Goal: Navigation & Orientation: Understand site structure

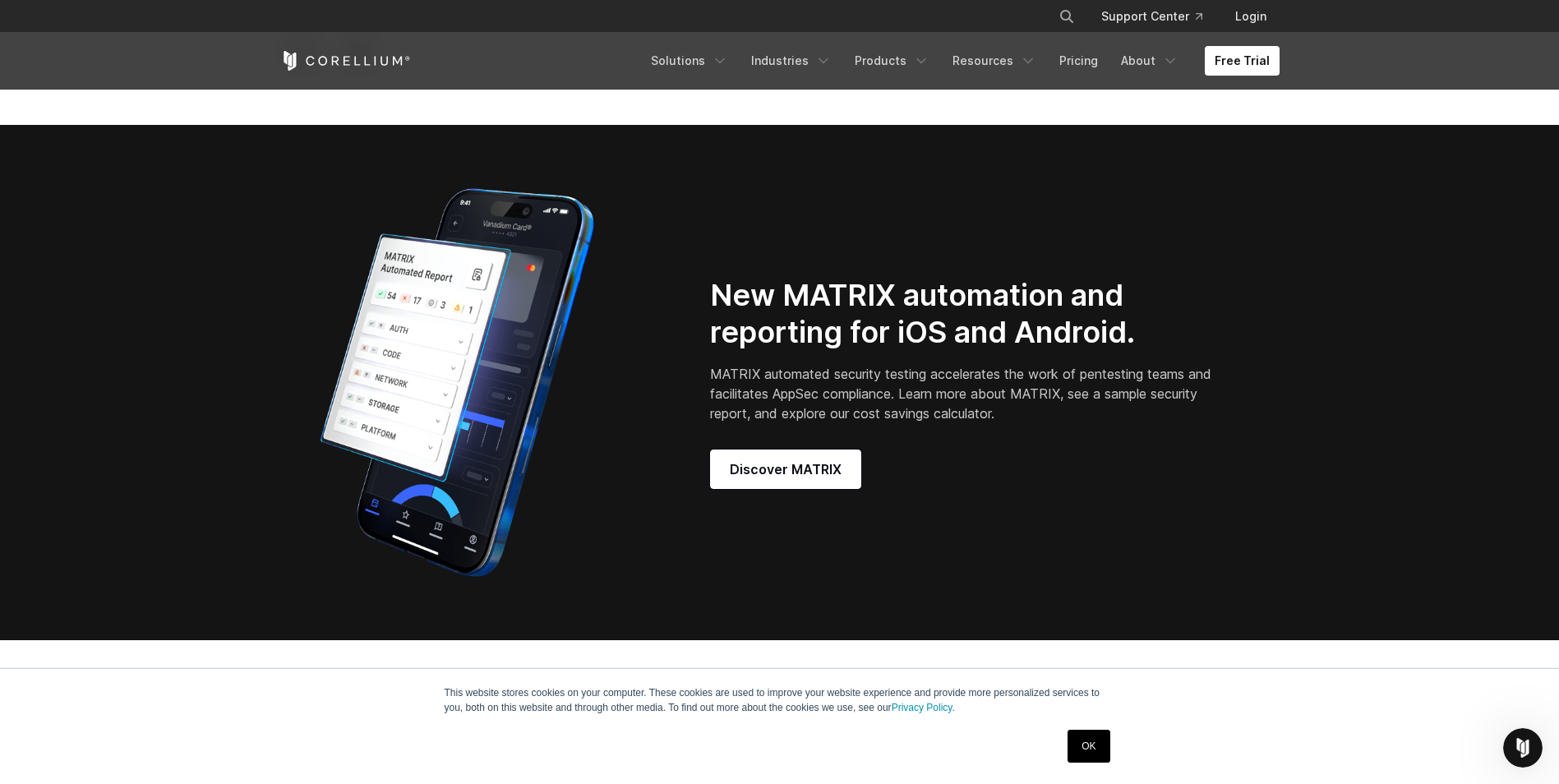
scroll to position [1233, 0]
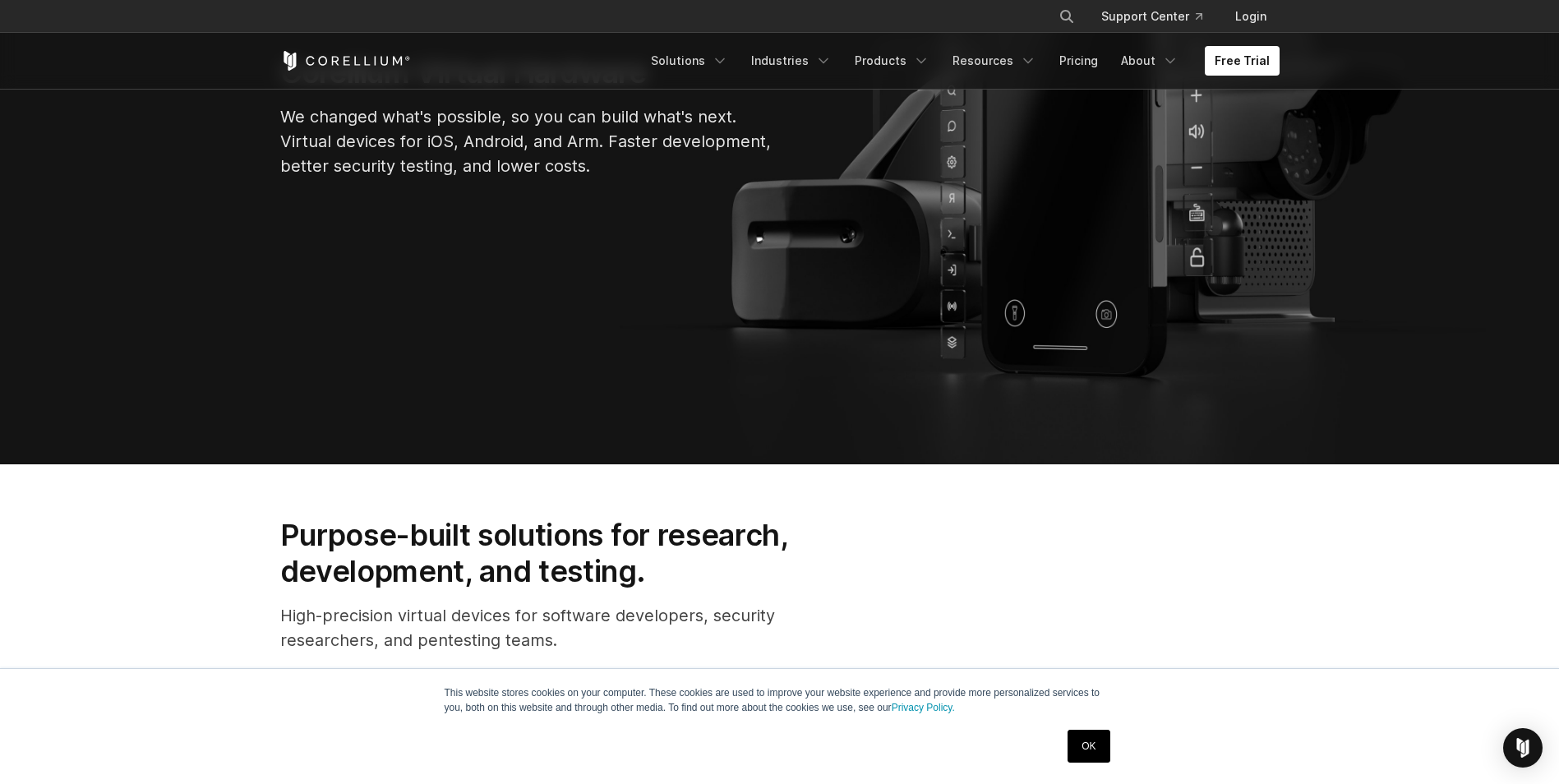
scroll to position [328, 0]
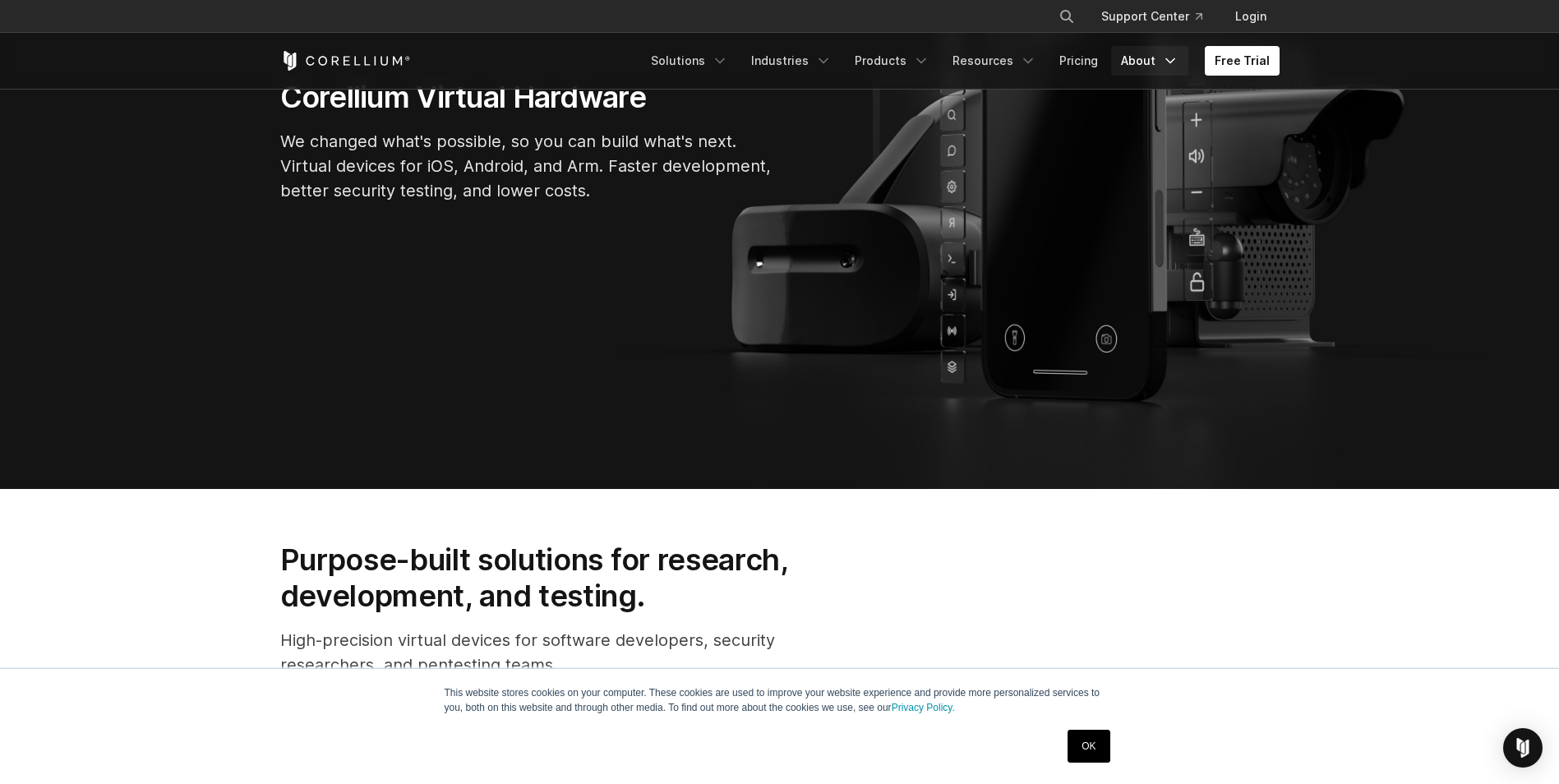
drag, startPoint x: 1160, startPoint y: 61, endPoint x: 1149, endPoint y: 71, distance: 14.9
click at [1159, 61] on link "About" at bounding box center [1149, 60] width 77 height 29
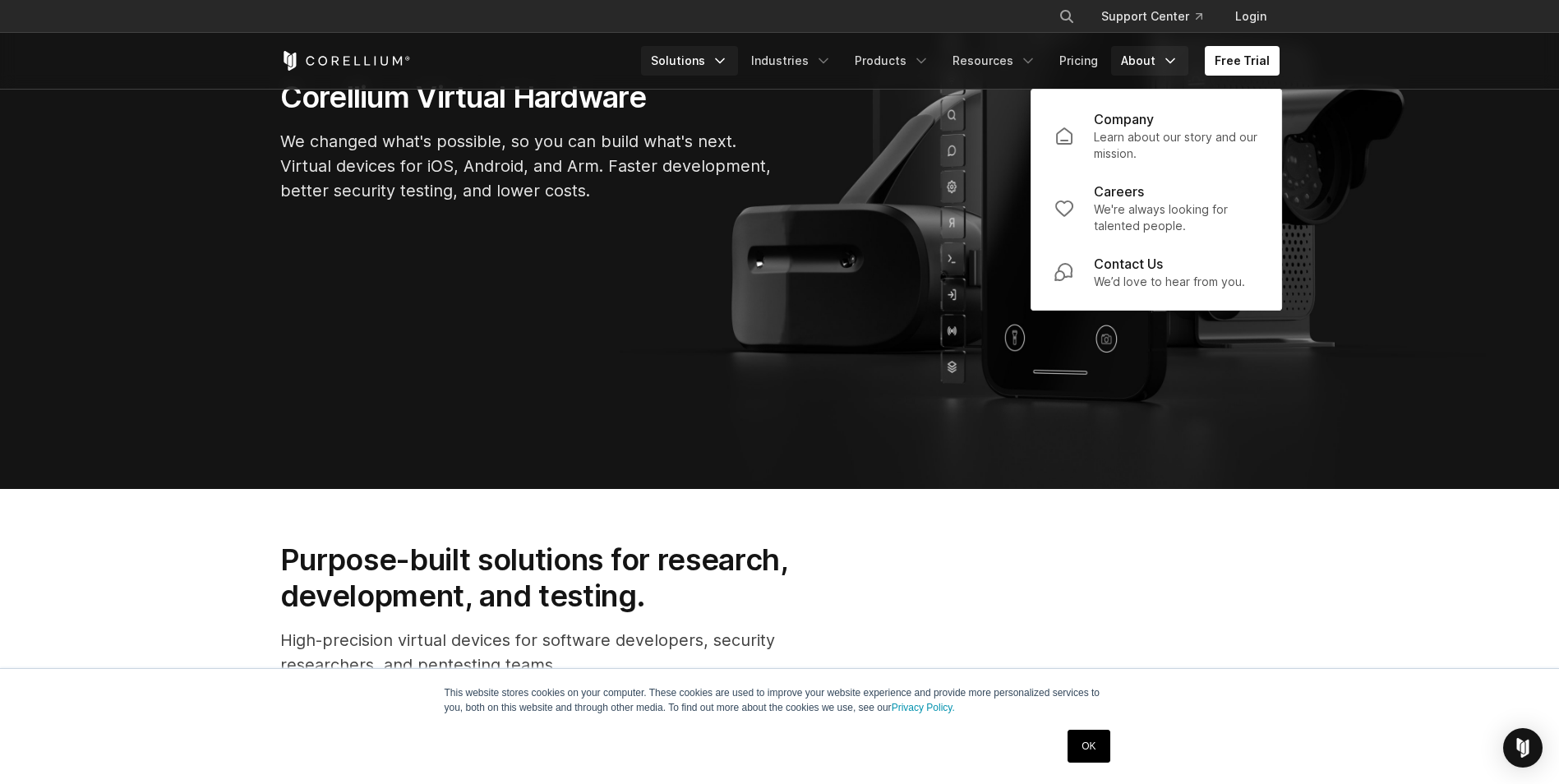
click at [738, 70] on link "Solutions" at bounding box center [689, 60] width 97 height 29
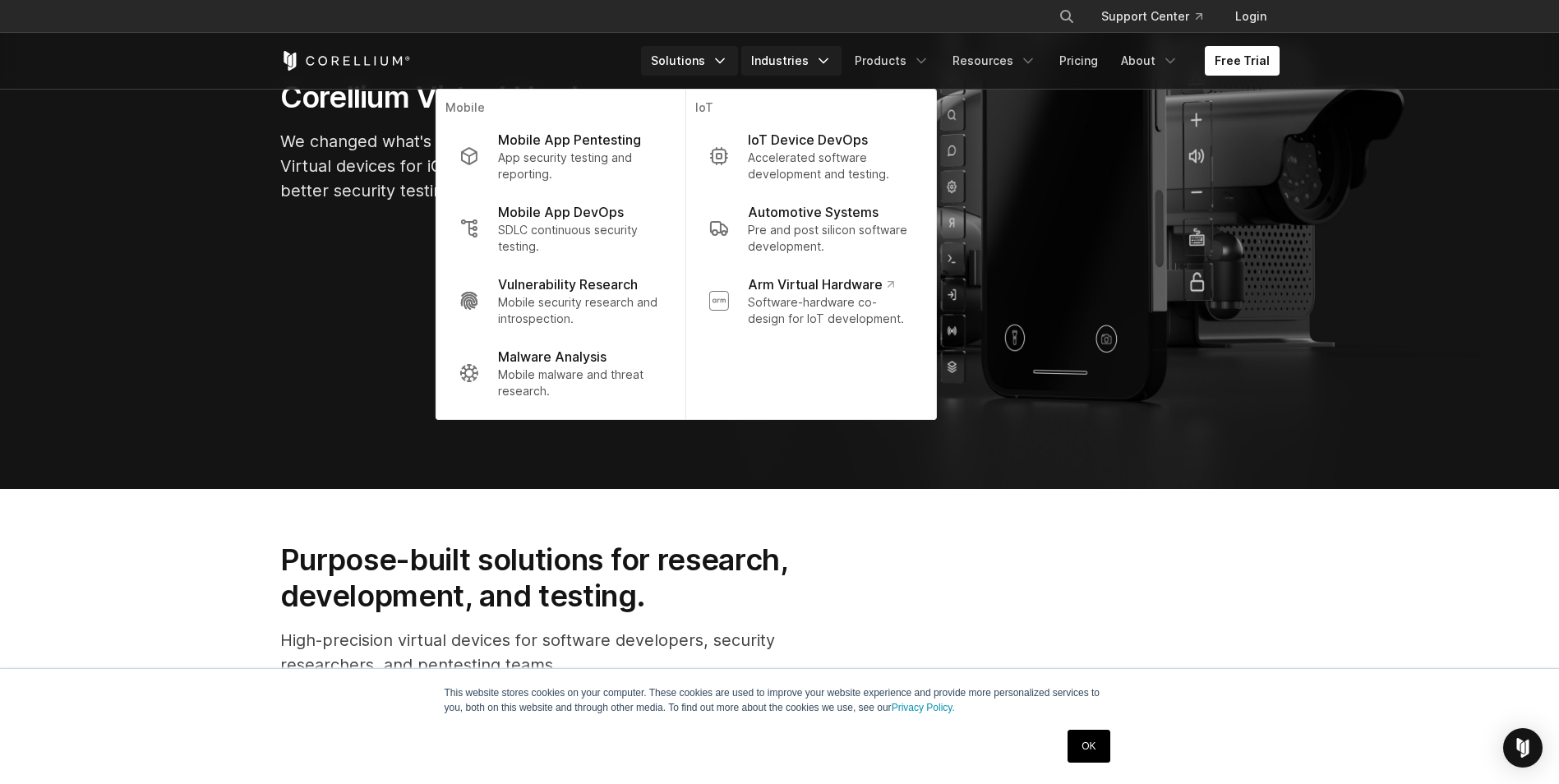
click at [826, 62] on icon "Navigation Menu" at bounding box center [823, 61] width 17 height 17
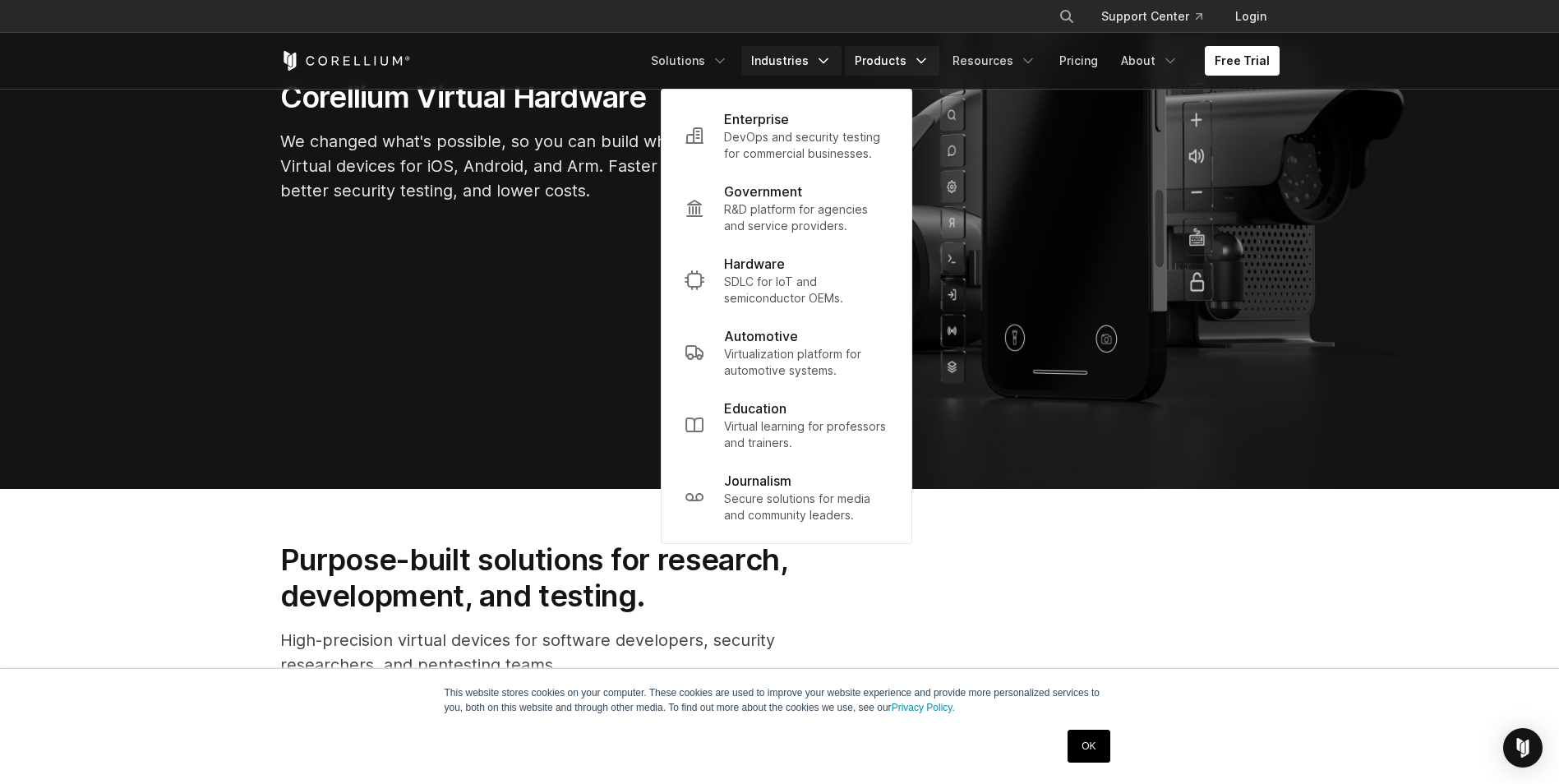
click at [939, 66] on link "Products" at bounding box center [892, 60] width 95 height 29
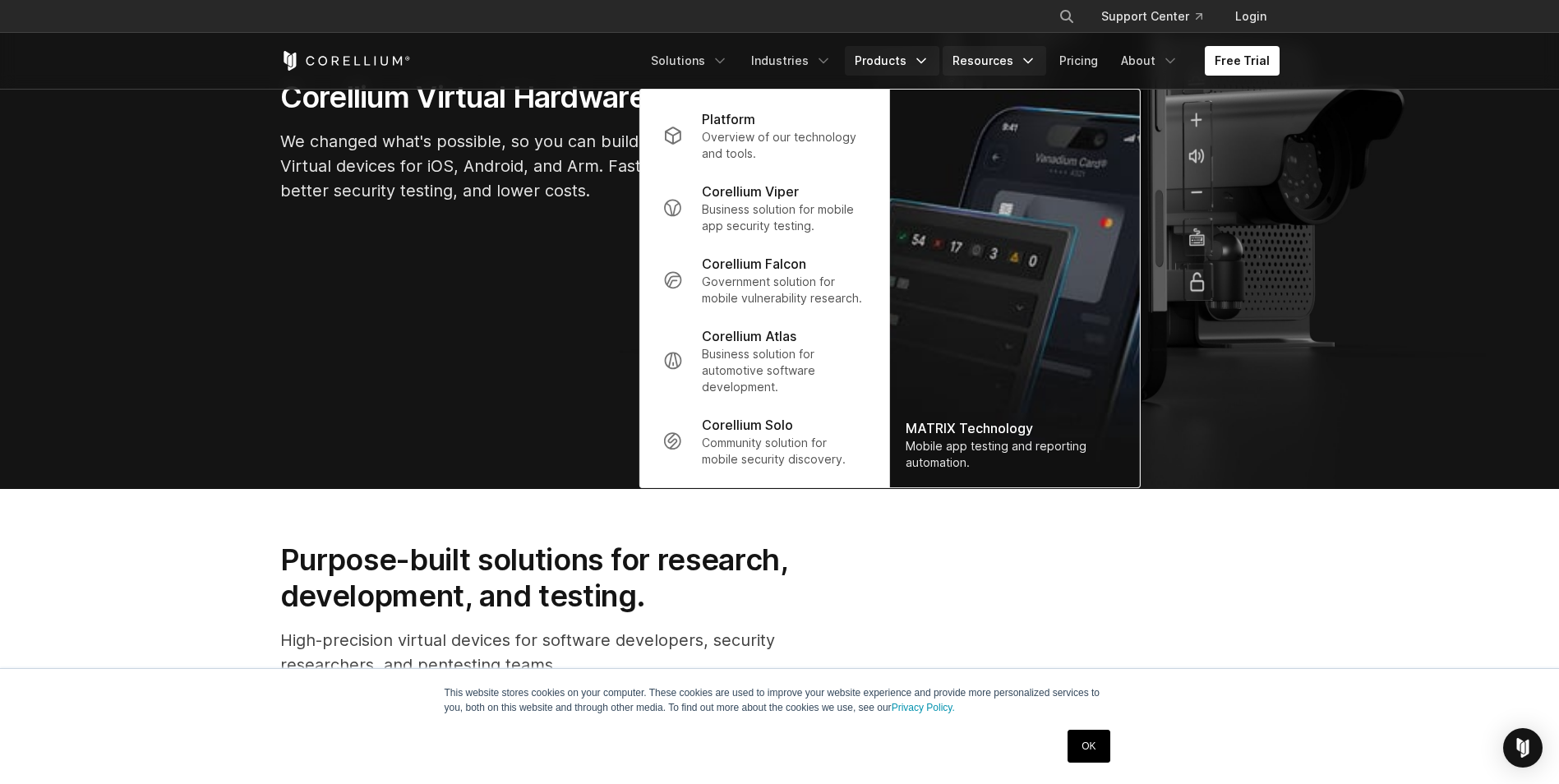
click at [1027, 50] on link "Resources" at bounding box center [994, 60] width 104 height 29
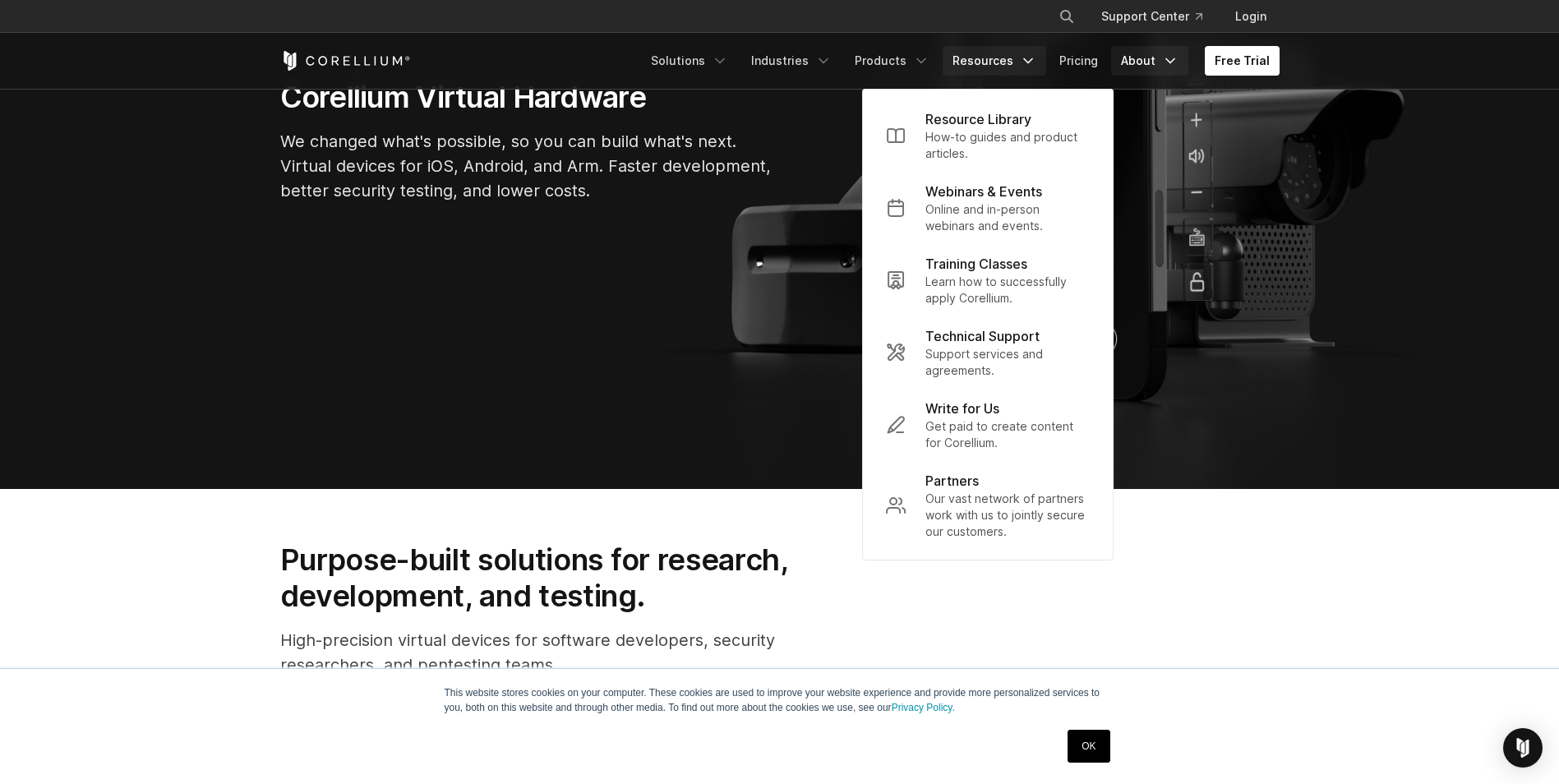
click at [1174, 62] on icon "Navigation Menu" at bounding box center [1170, 61] width 17 height 17
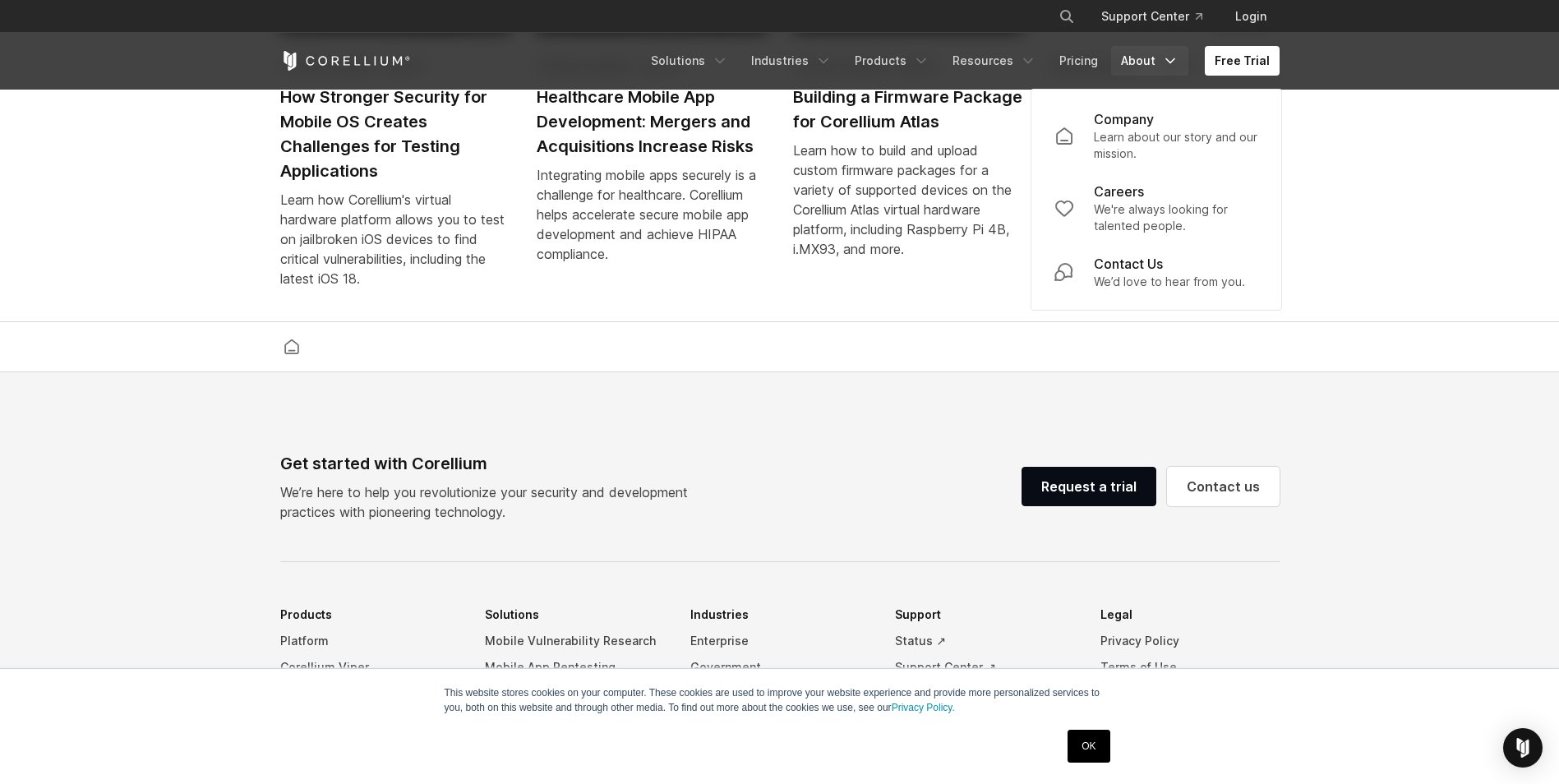
scroll to position [3041, 0]
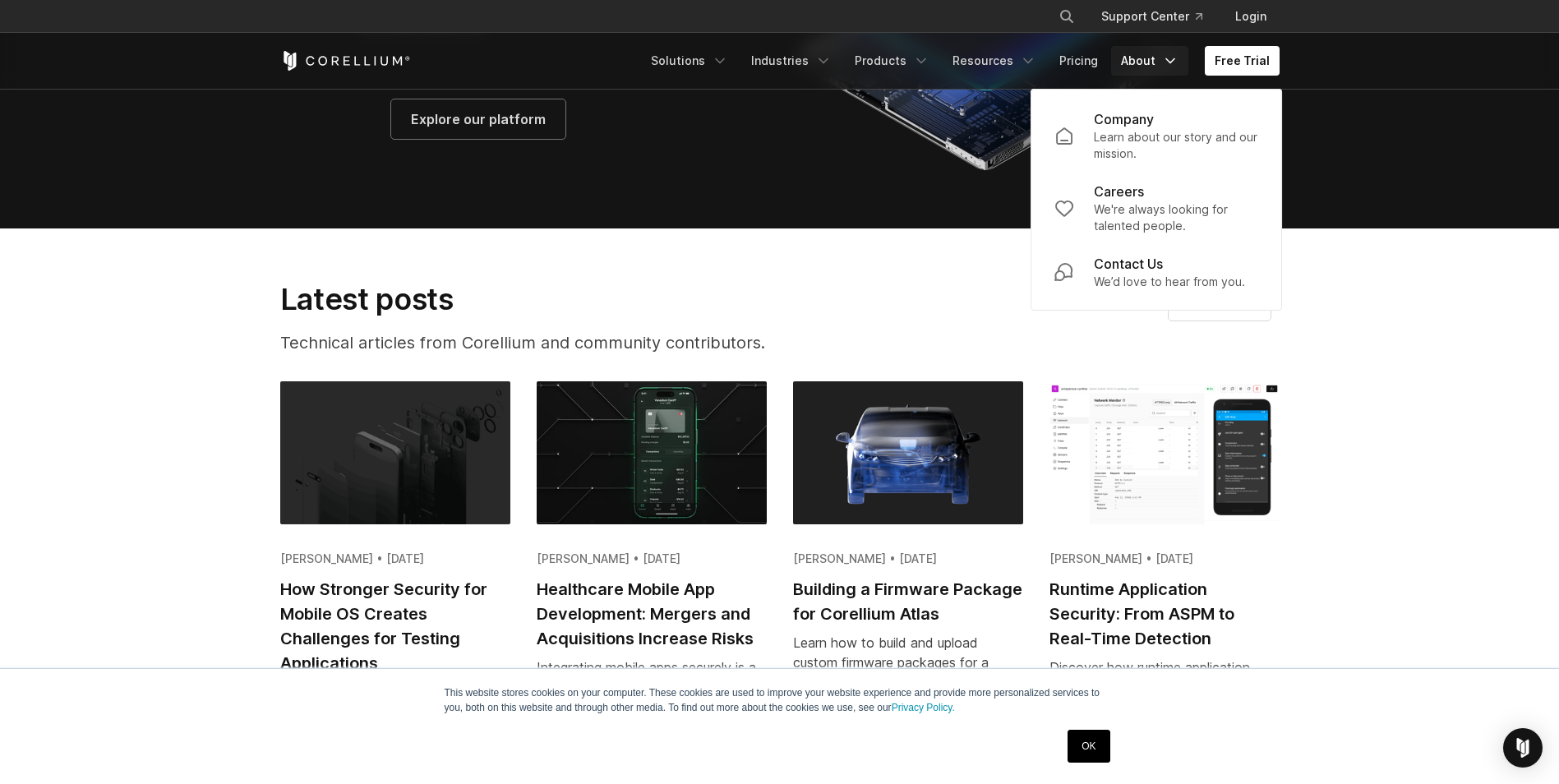
click at [157, 348] on section "Latest posts Technical articles from Corellium and community contributors. See …" at bounding box center [779, 522] width 1559 height 586
